Goal: Communication & Community: Answer question/provide support

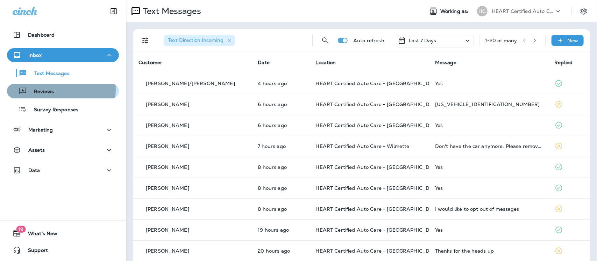
click at [43, 89] on p "Reviews" at bounding box center [40, 92] width 27 height 7
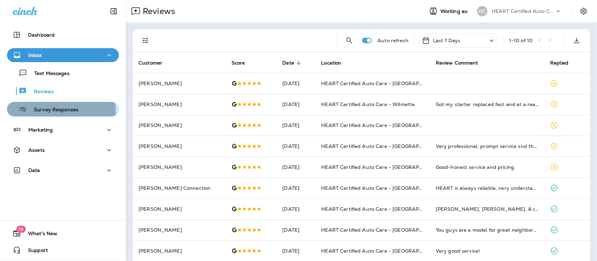
click at [44, 112] on p "Survey Responses" at bounding box center [52, 110] width 51 height 7
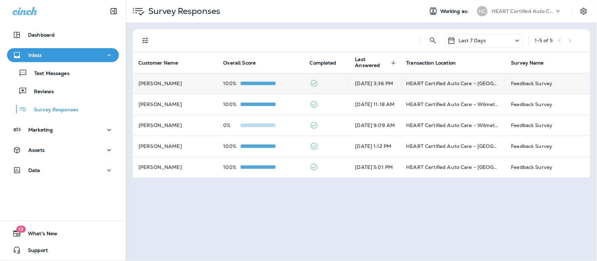
click at [422, 81] on td "HEART Certified Auto Care - [GEOGRAPHIC_DATA]" at bounding box center [453, 83] width 105 height 21
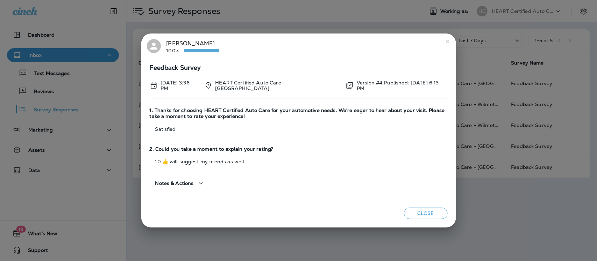
click at [442, 45] on button "close" at bounding box center [447, 41] width 11 height 11
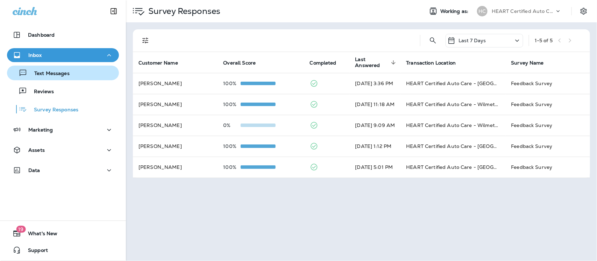
click at [49, 74] on p "Text Messages" at bounding box center [48, 74] width 42 height 7
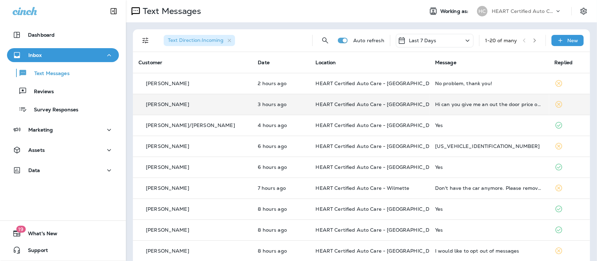
click at [448, 111] on td "Hi can you give me an out the door price out the door price for 4 Michelin prim…" at bounding box center [488, 104] width 119 height 21
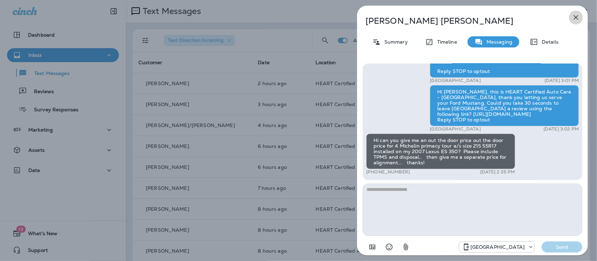
click at [579, 13] on icon "button" at bounding box center [576, 17] width 8 height 8
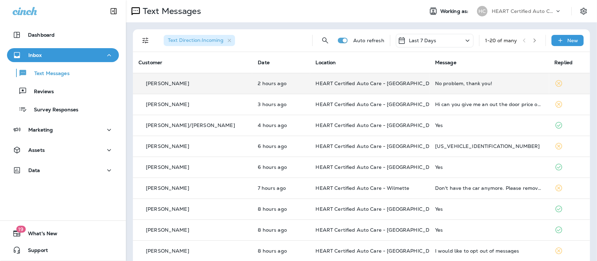
click at [450, 83] on div "No problem, thank you!" at bounding box center [489, 84] width 108 height 6
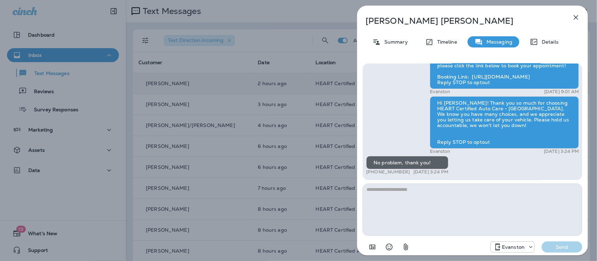
click at [576, 15] on icon "button" at bounding box center [576, 17] width 8 height 8
